Goal: Task Accomplishment & Management: Use online tool/utility

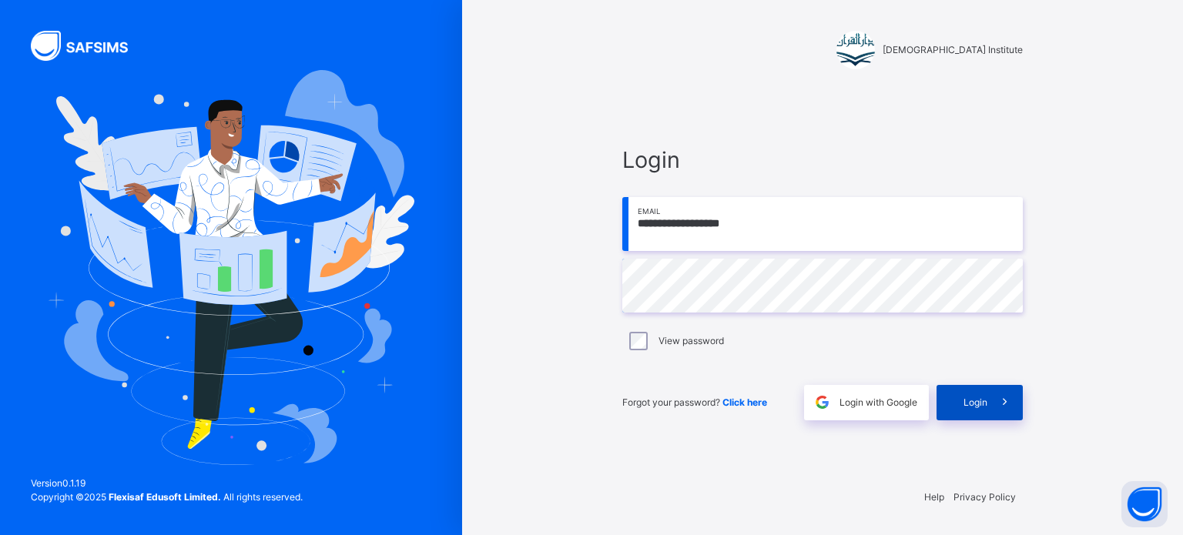
click at [1003, 418] on span at bounding box center [1004, 402] width 35 height 35
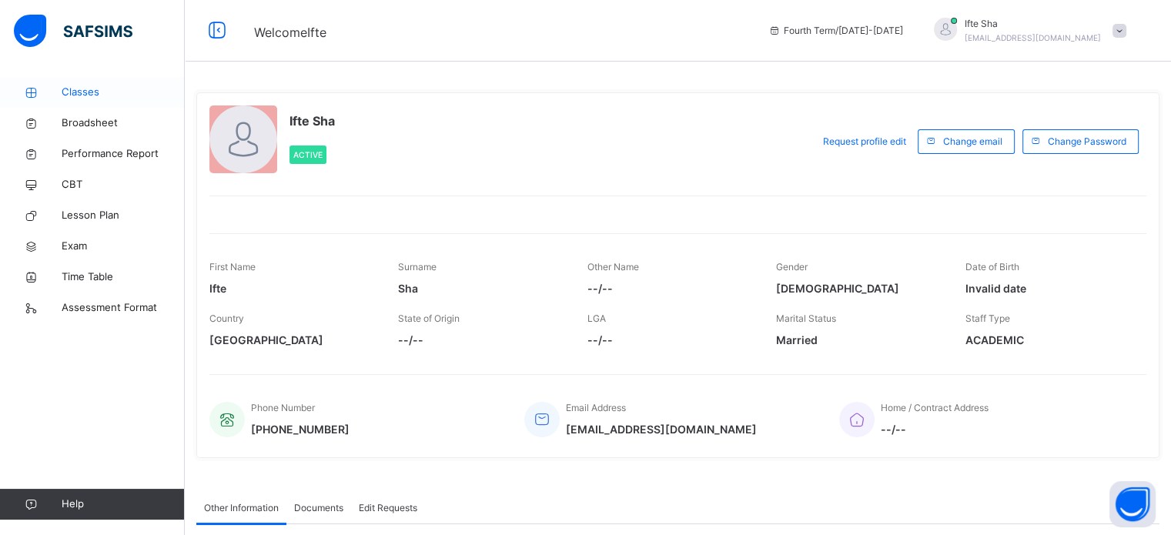
click at [87, 89] on span "Classes" at bounding box center [123, 92] width 123 height 15
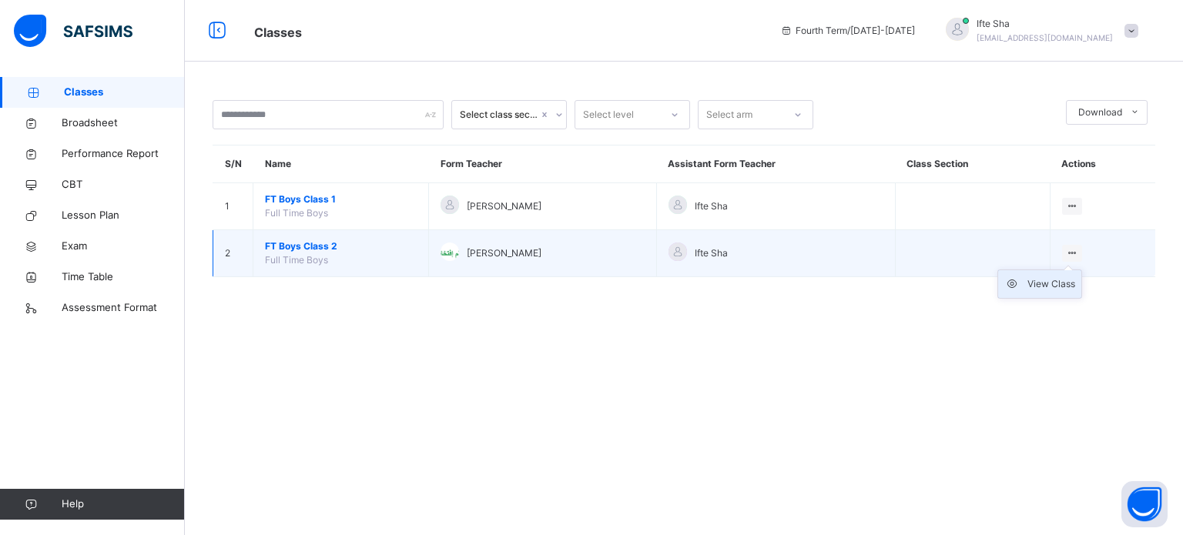
click at [1053, 280] on div "View Class" at bounding box center [1051, 283] width 48 height 15
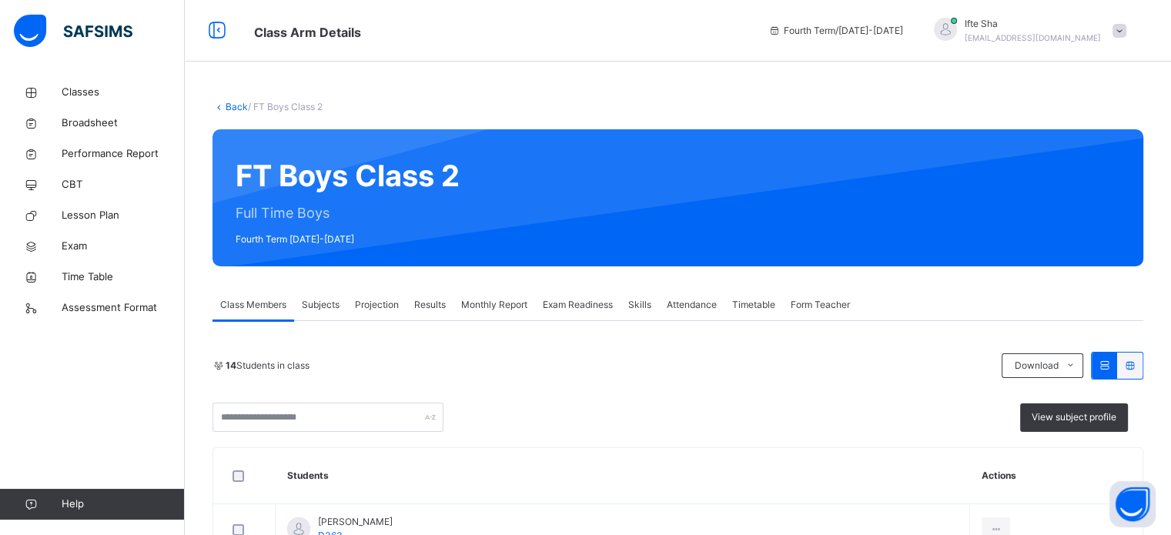
click at [377, 301] on span "Projection" at bounding box center [377, 305] width 44 height 14
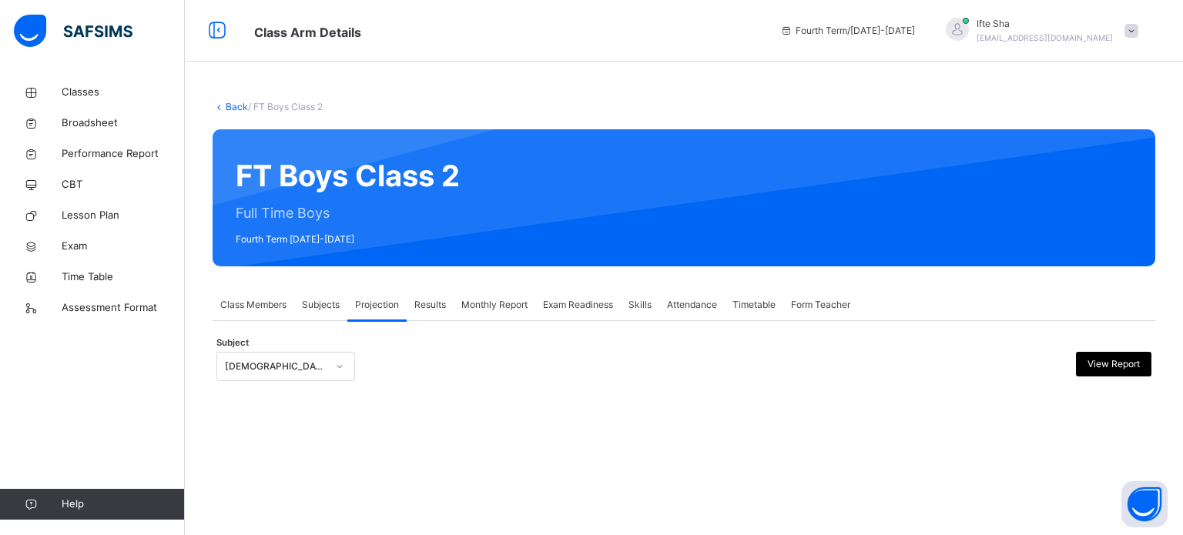
click at [304, 371] on div "[DEMOGRAPHIC_DATA] Memorisation" at bounding box center [276, 367] width 102 height 14
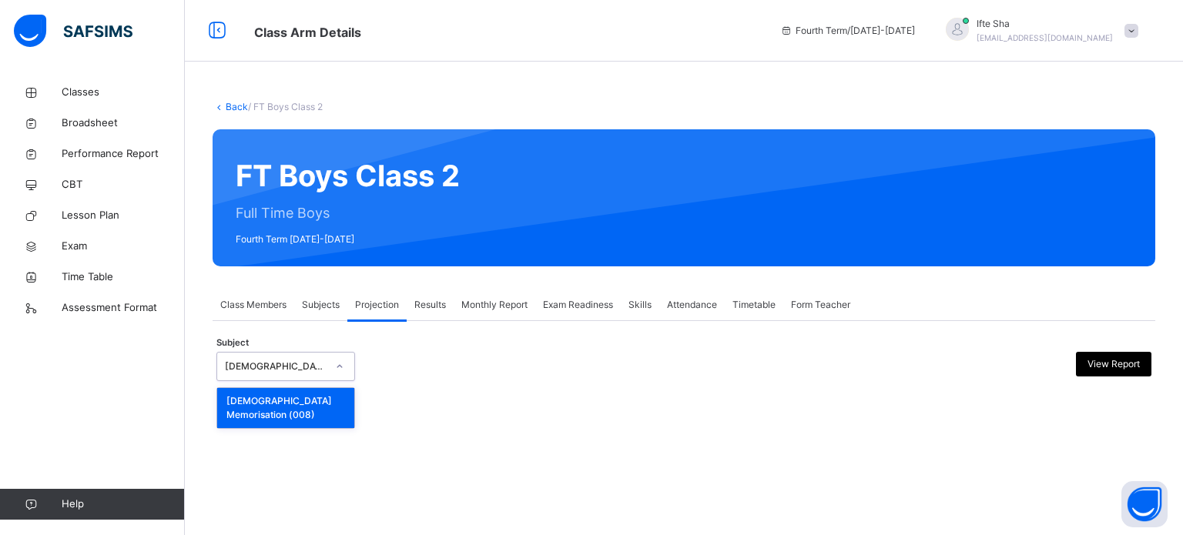
click at [419, 387] on div "Subject option Quran Memorisation (008) focused, 1 of 1. 1 result available. Us…" at bounding box center [683, 366] width 935 height 45
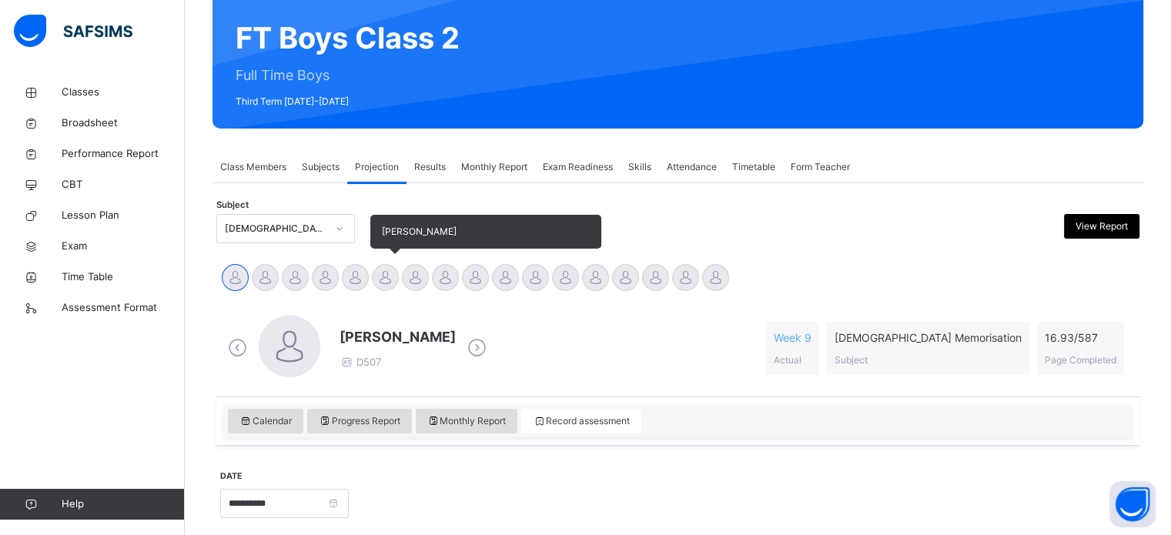
scroll to position [138, 0]
click at [381, 285] on div at bounding box center [385, 277] width 27 height 27
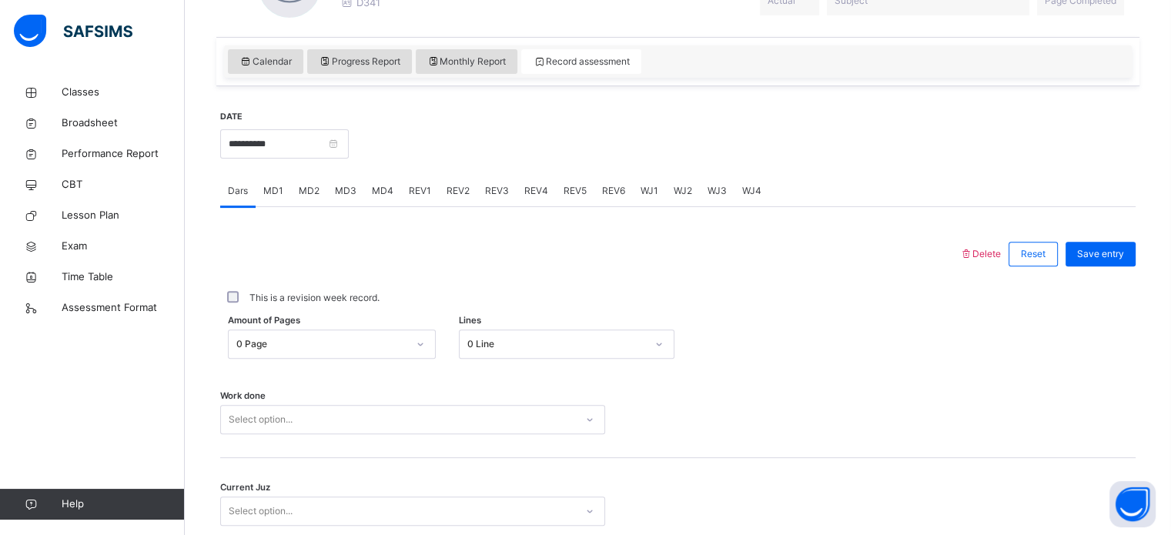
scroll to position [511, 0]
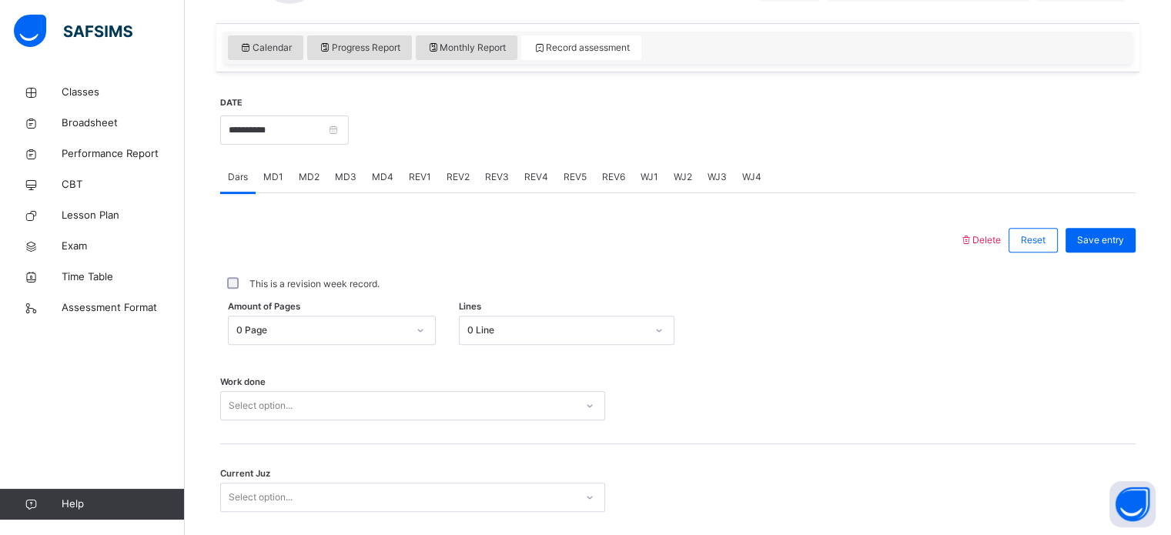
click at [318, 329] on div "0 Page" at bounding box center [332, 330] width 208 height 29
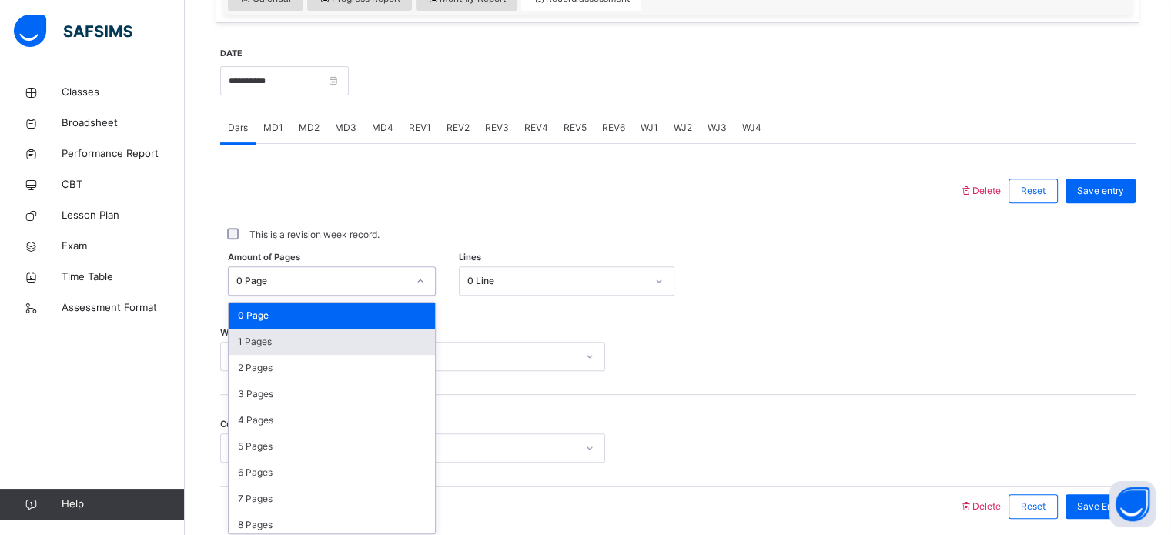
scroll to position [565, 0]
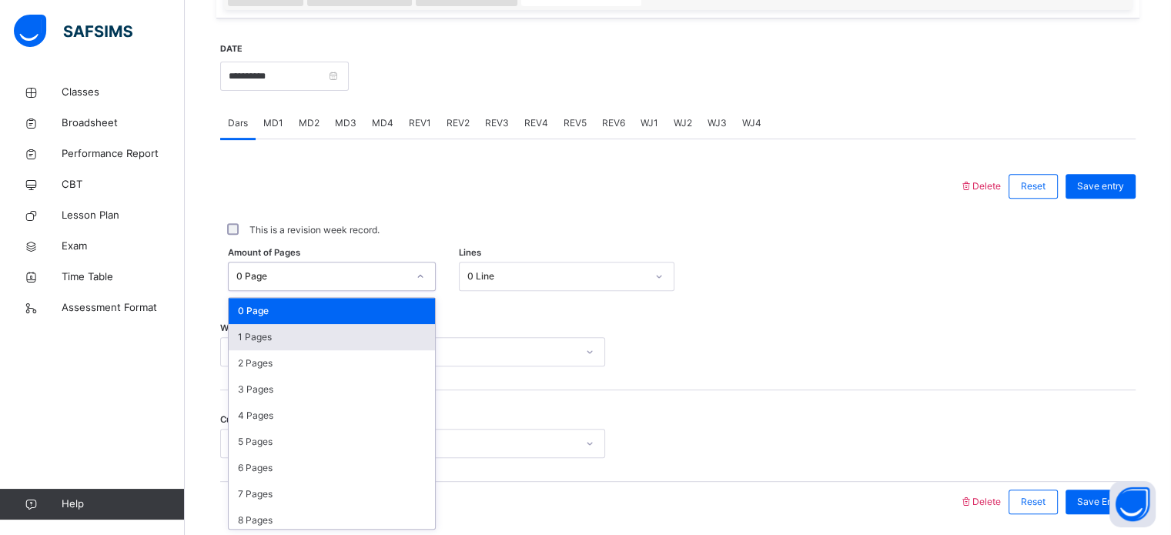
click at [334, 338] on div "1 Pages" at bounding box center [332, 337] width 206 height 26
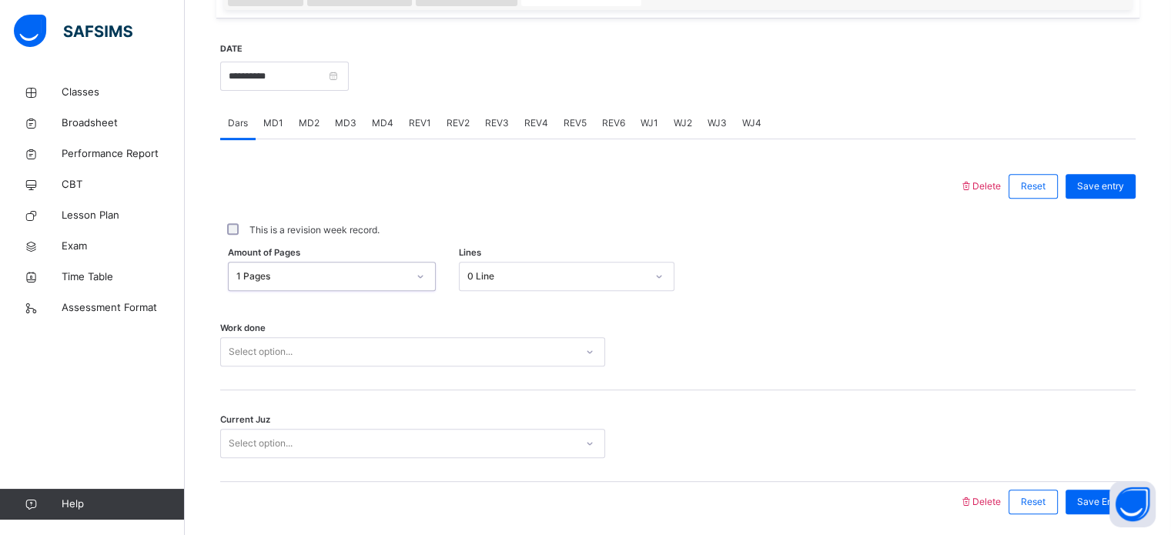
click at [345, 351] on div "Select option..." at bounding box center [412, 351] width 385 height 29
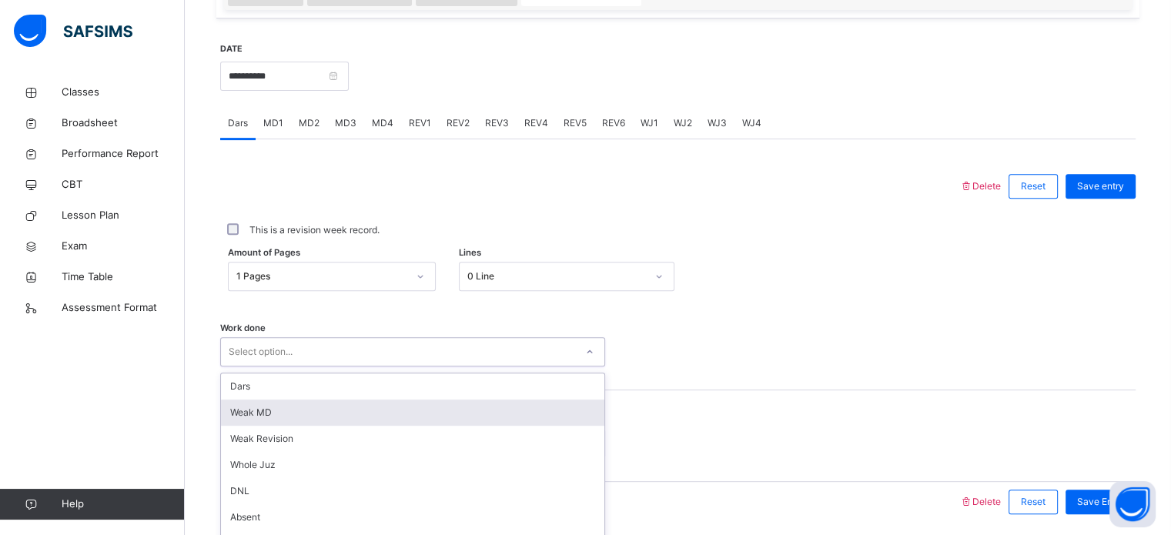
scroll to position [621, 0]
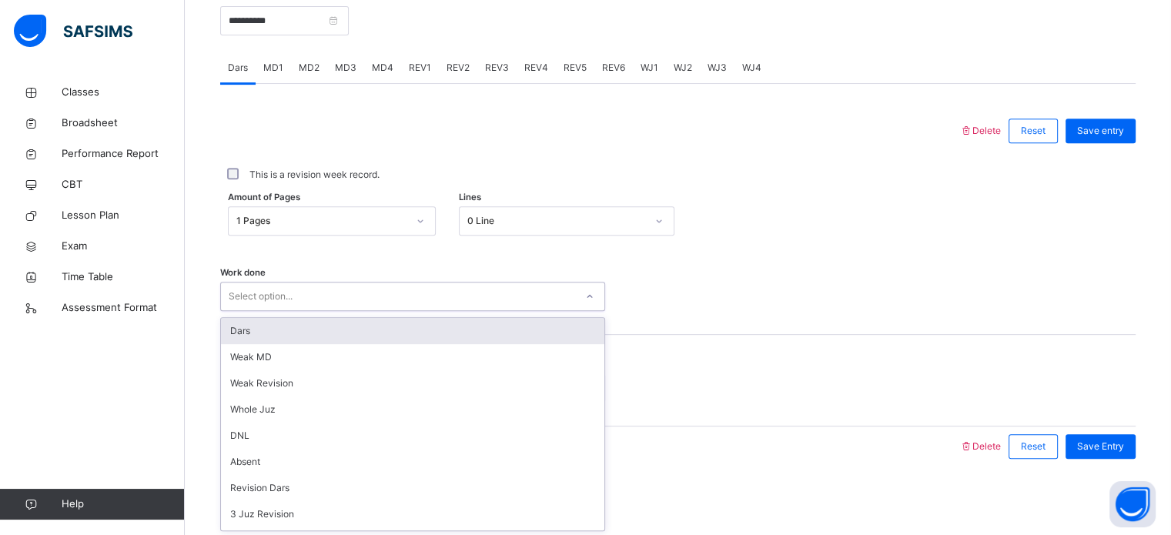
click at [309, 336] on div "Dars" at bounding box center [412, 331] width 383 height 26
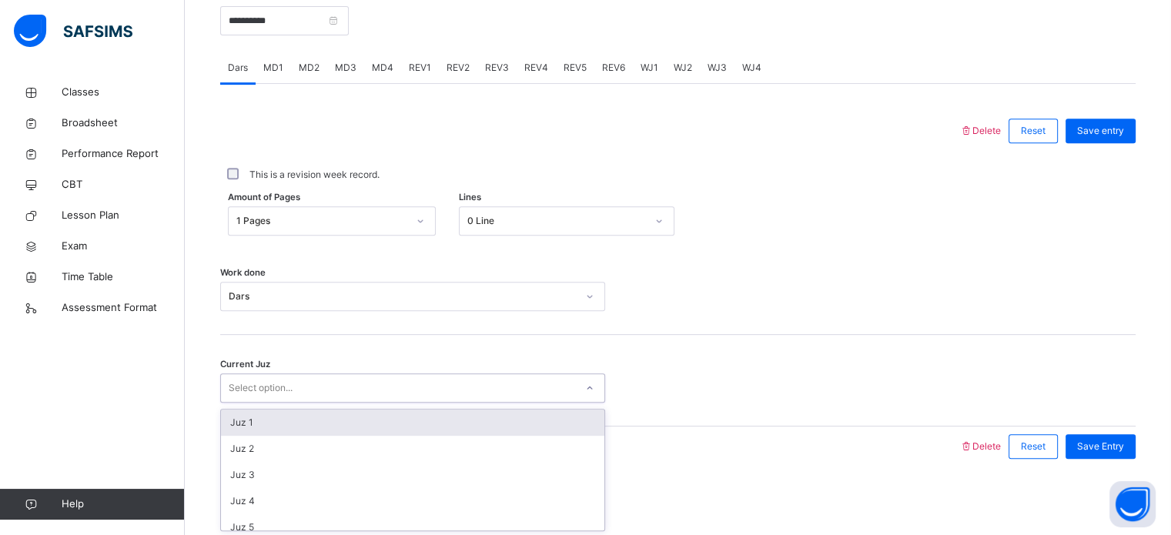
click at [314, 388] on div "Select option..." at bounding box center [398, 389] width 354 height 24
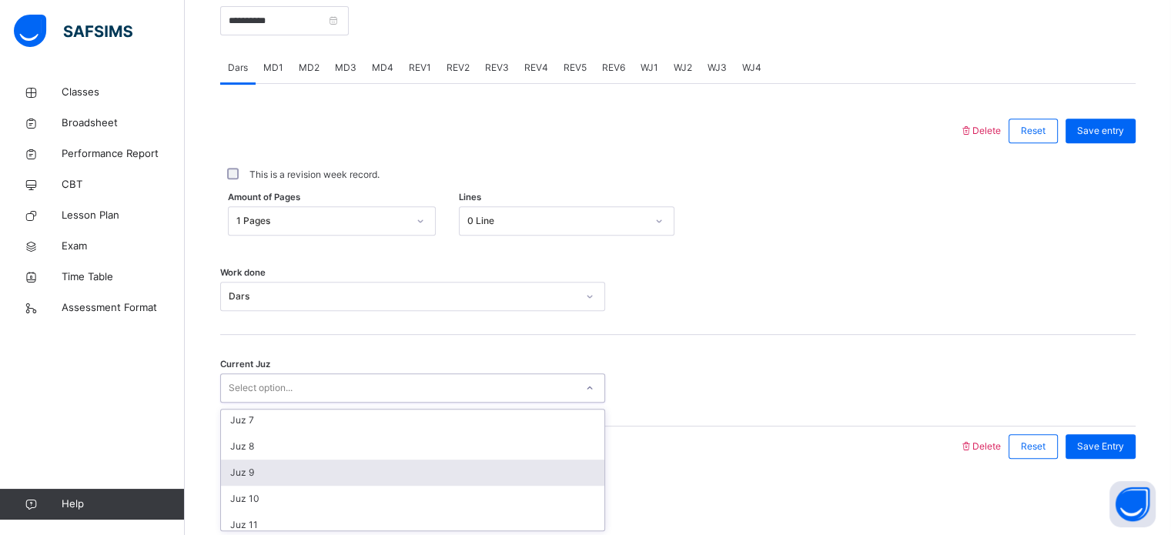
scroll to position [160, 0]
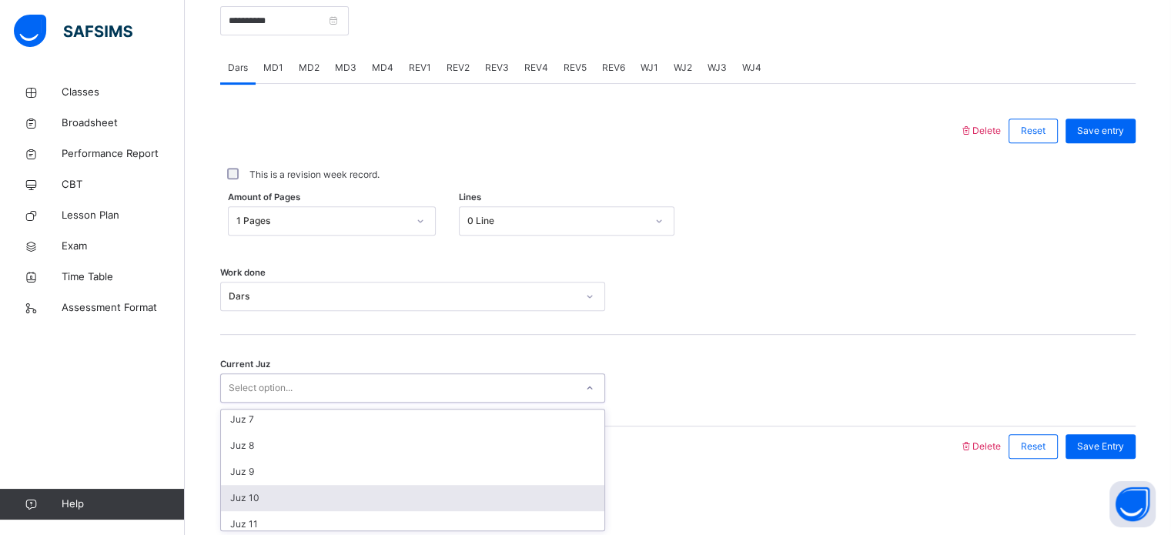
click at [383, 497] on div "Juz 10" at bounding box center [412, 498] width 383 height 26
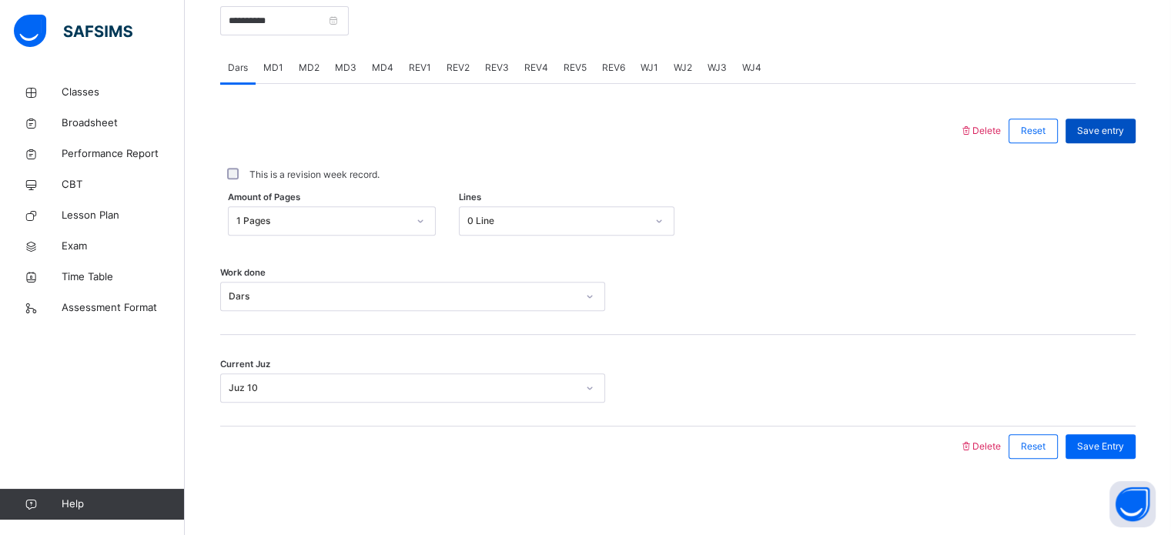
click at [1134, 121] on div "Save entry" at bounding box center [1101, 131] width 70 height 25
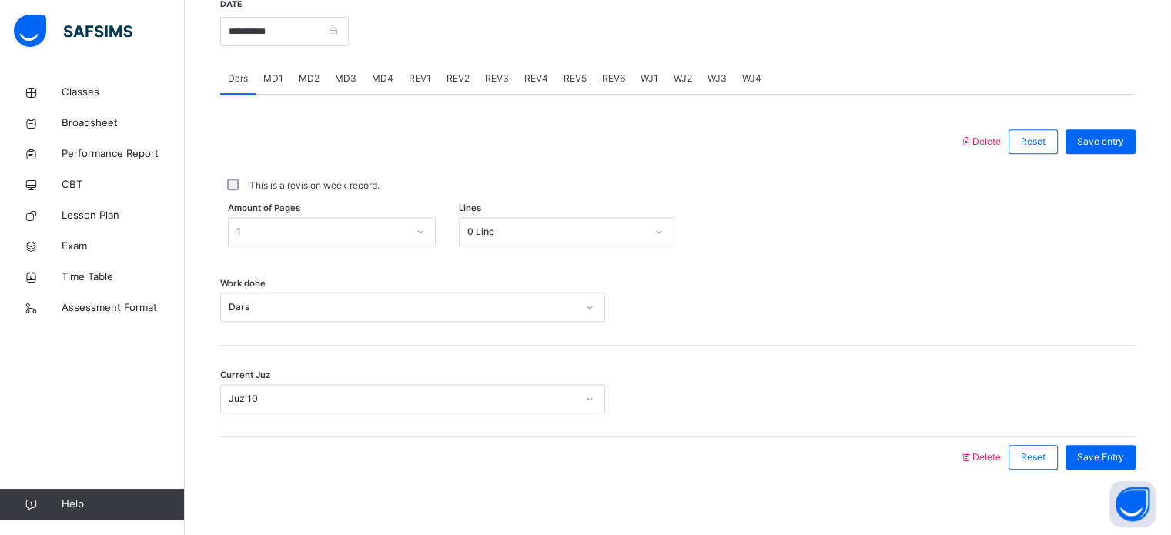
scroll to position [607, 0]
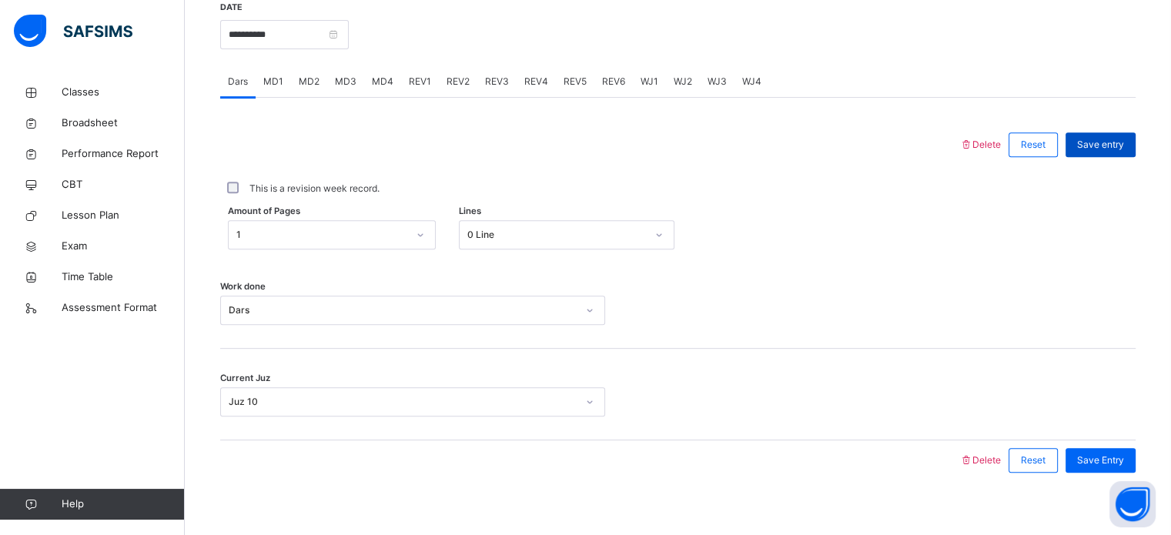
click at [1107, 153] on div "Save entry" at bounding box center [1101, 144] width 70 height 25
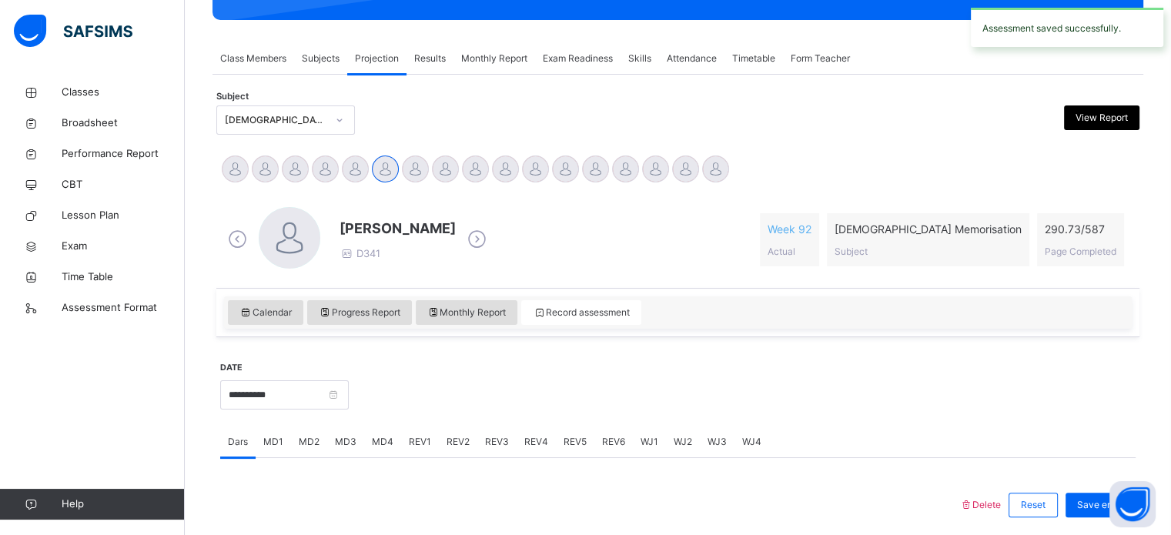
scroll to position [245, 0]
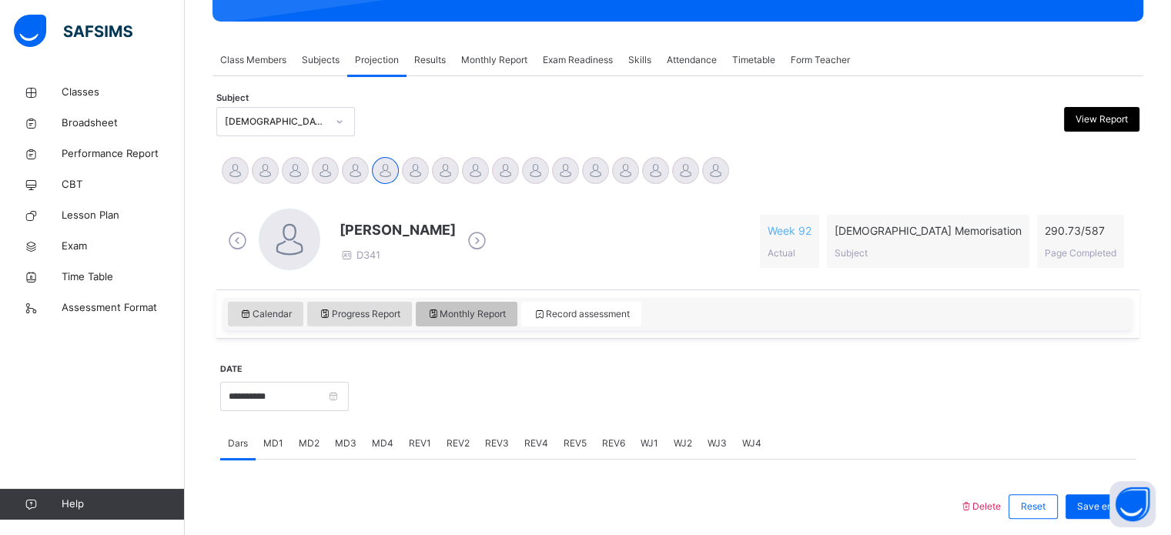
click at [450, 310] on span "Monthly Report" at bounding box center [466, 314] width 79 height 14
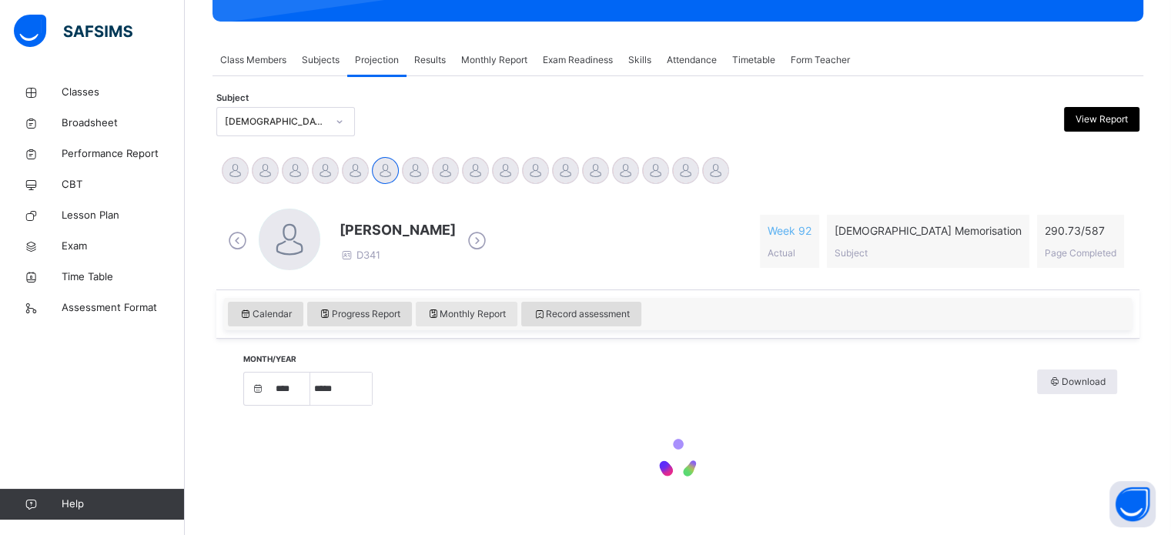
select select "****"
select select "*"
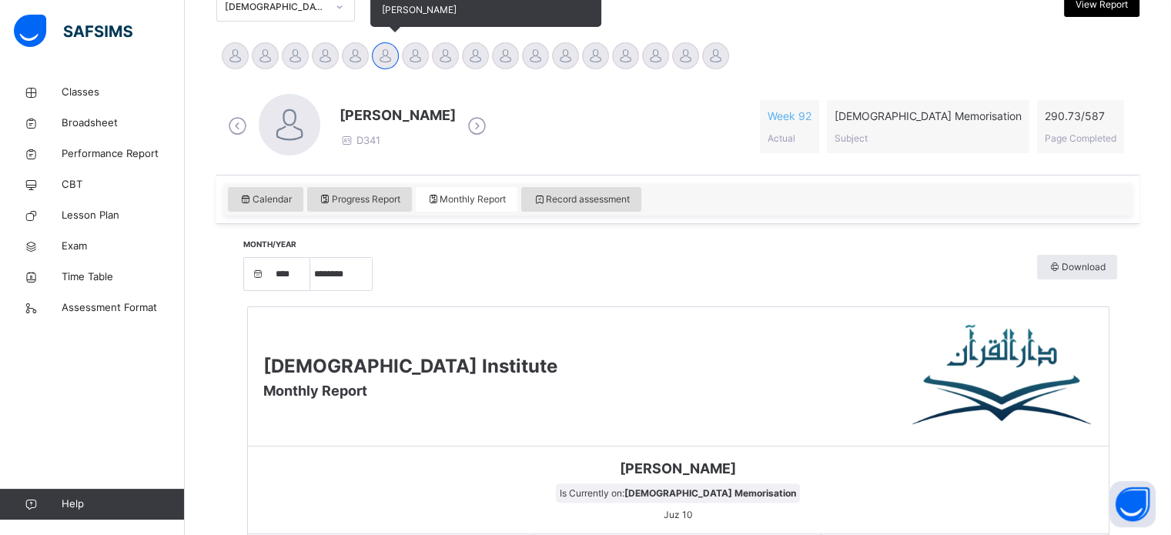
scroll to position [359, 0]
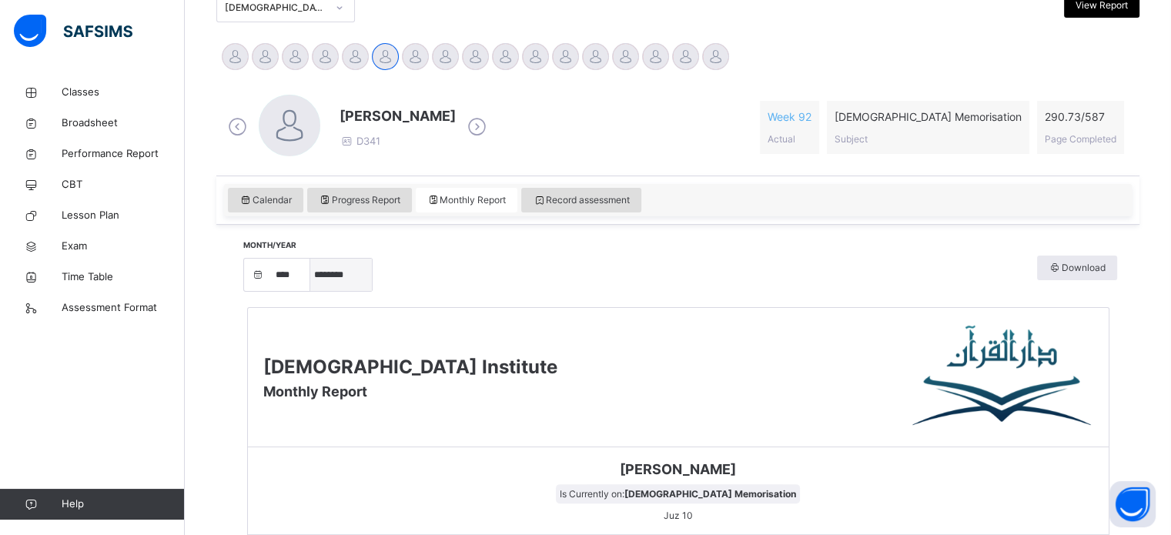
click at [333, 276] on select "***** ******** ***** ***** *** **** **** ****** ********* ******* ******** ****…" at bounding box center [341, 275] width 62 height 32
click at [432, 397] on div "Darul Quran Institute Monthly Report" at bounding box center [410, 377] width 294 height 49
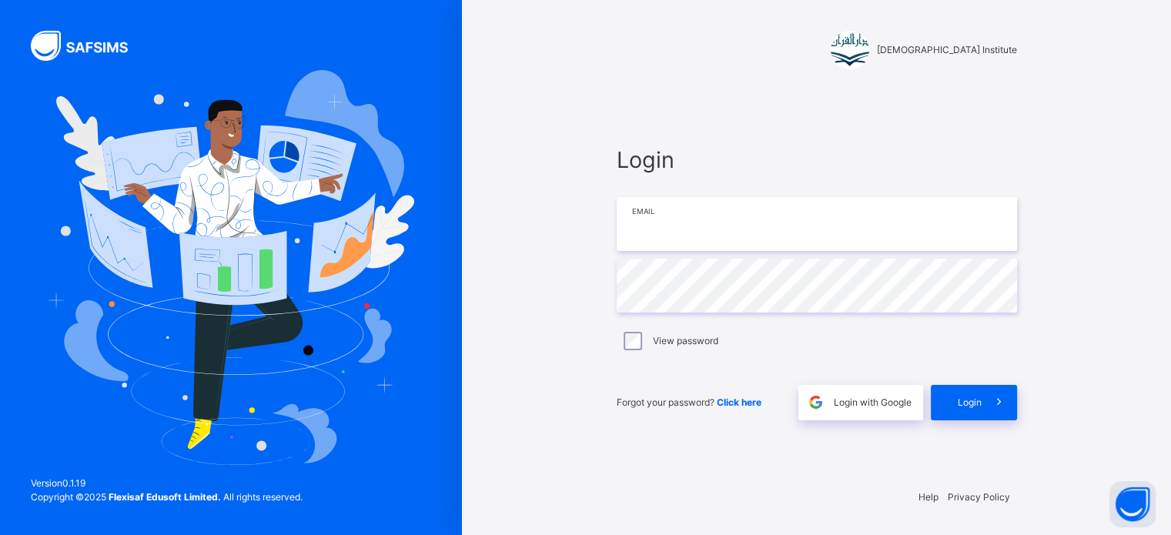
type input "**********"
